Goal: Task Accomplishment & Management: Use online tool/utility

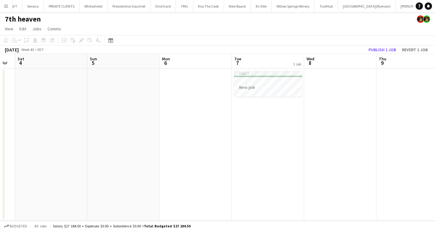
scroll to position [0, 203]
click at [8, 4] on app-icon "Menu" at bounding box center [6, 6] width 5 height 5
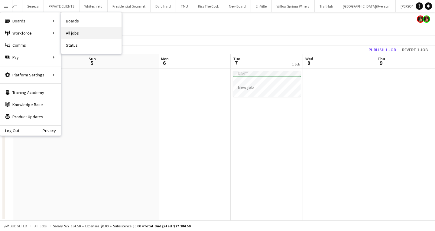
click at [90, 34] on link "All jobs" at bounding box center [91, 33] width 61 height 12
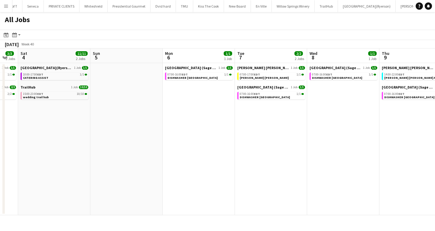
scroll to position [0, 200]
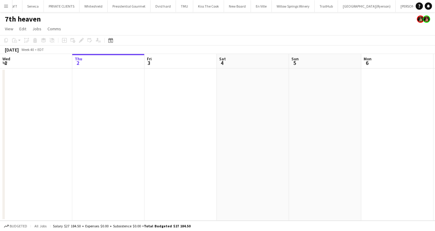
click at [7, 5] on app-icon "Menu" at bounding box center [6, 6] width 5 height 5
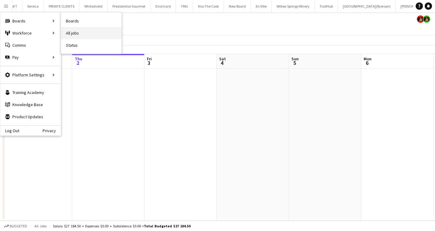
click at [87, 30] on link "All jobs" at bounding box center [91, 33] width 61 height 12
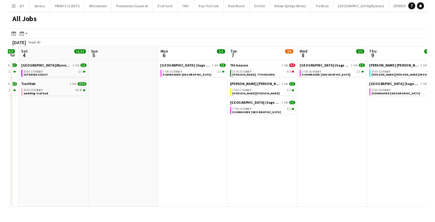
scroll to position [0, 206]
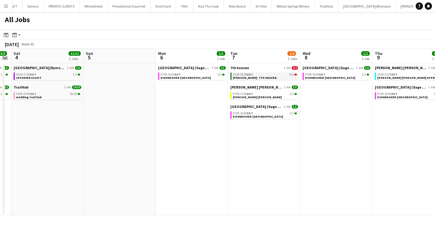
click at [255, 77] on span "[PERSON_NAME]- 7TH HEAVEN." at bounding box center [255, 78] width 45 height 4
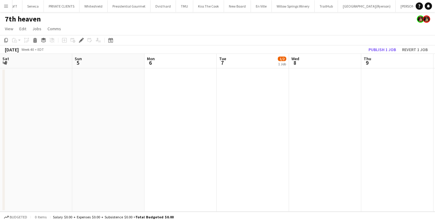
scroll to position [0, 208]
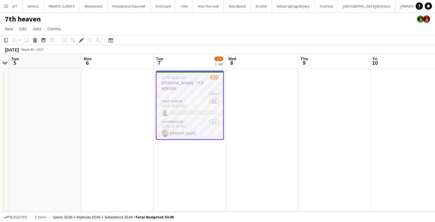
click at [7, 5] on app-icon "Menu" at bounding box center [6, 6] width 5 height 5
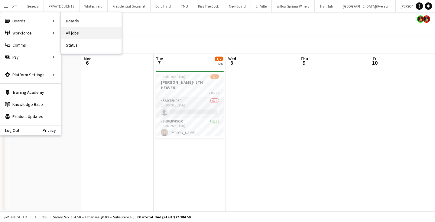
click at [89, 31] on link "All jobs" at bounding box center [91, 33] width 61 height 12
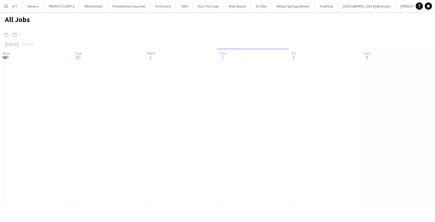
scroll to position [0, 145]
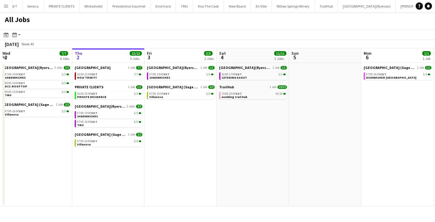
click at [8, 6] on app-icon "Menu" at bounding box center [6, 6] width 5 height 5
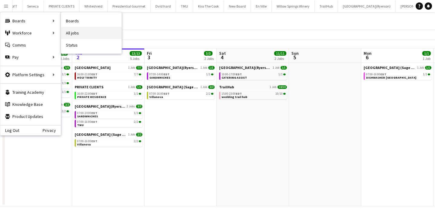
click at [89, 32] on link "All jobs" at bounding box center [91, 33] width 61 height 12
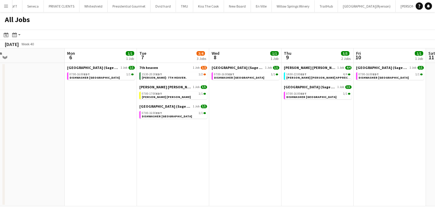
scroll to position [0, 297]
click at [179, 75] on div "15:30-20:30 EDT 1/2" at bounding box center [174, 74] width 64 height 3
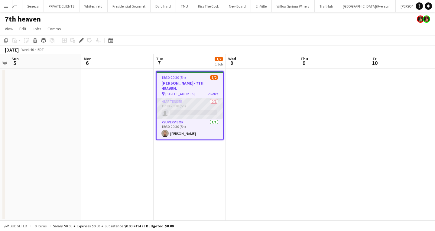
click at [198, 108] on app-card-role "BARTENDER 0/1 15:30-20:30 (5h) single-neutral-actions" at bounding box center [190, 108] width 67 height 21
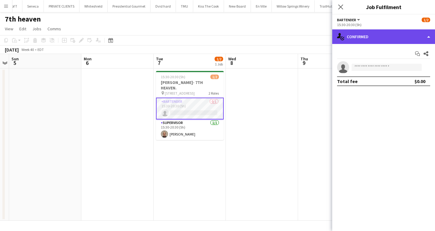
click at [384, 37] on div "single-neutral-actions-check-2 Confirmed" at bounding box center [383, 36] width 103 height 15
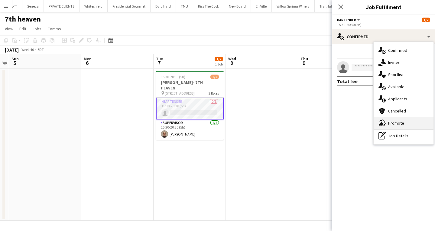
click at [398, 124] on span "Promote" at bounding box center [396, 122] width 16 height 5
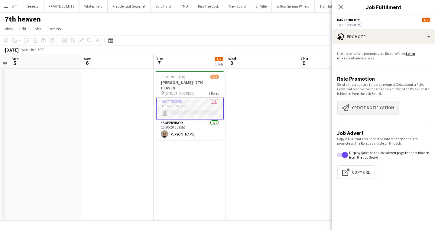
click at [372, 107] on button "Create notification Create notification" at bounding box center [368, 107] width 62 height 14
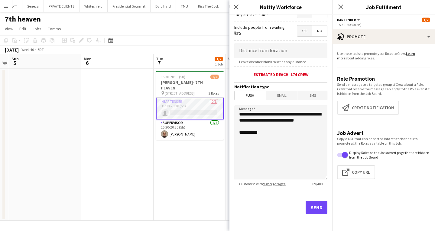
scroll to position [103, 0]
click at [322, 205] on button "Send" at bounding box center [317, 206] width 22 height 13
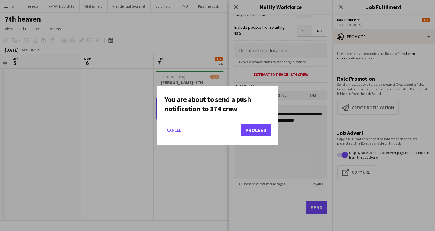
click at [252, 130] on button "Proceed" at bounding box center [256, 130] width 30 height 12
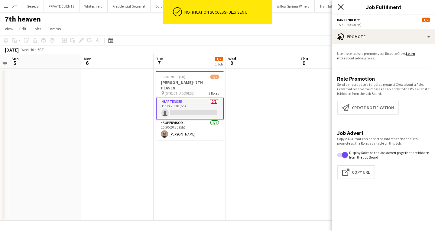
click at [340, 6] on icon "Close pop-in" at bounding box center [341, 7] width 6 height 6
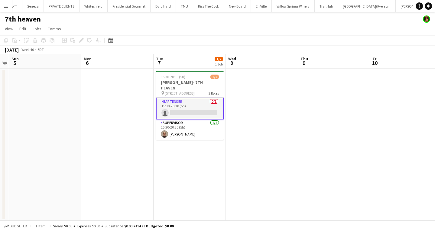
click at [6, 4] on app-icon "Menu" at bounding box center [6, 6] width 5 height 5
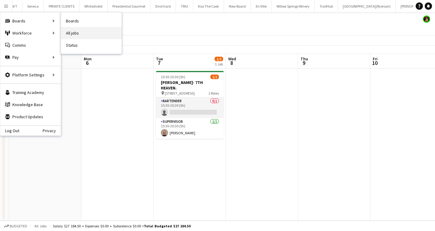
click at [83, 31] on link "All jobs" at bounding box center [91, 33] width 61 height 12
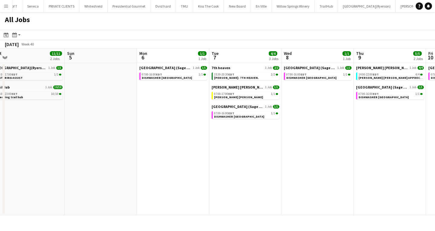
scroll to position [0, 226]
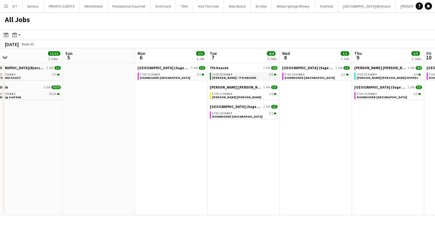
click at [238, 78] on span "[PERSON_NAME]- 7TH HEAVEN." at bounding box center [234, 78] width 45 height 4
